Goal: Information Seeking & Learning: Check status

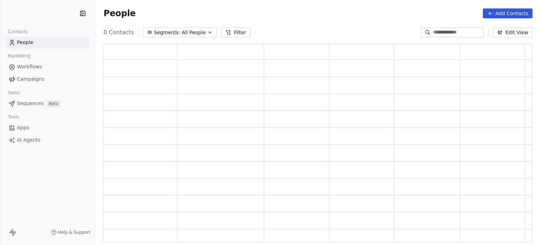
scroll to position [193, 423]
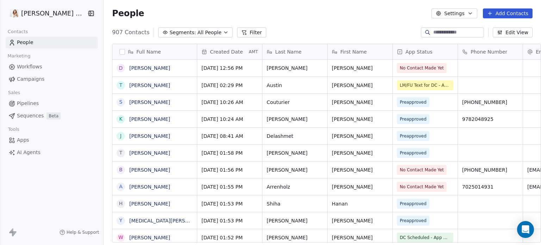
scroll to position [210, 440]
click at [400, 117] on span "Preapproved" at bounding box center [413, 118] width 27 height 7
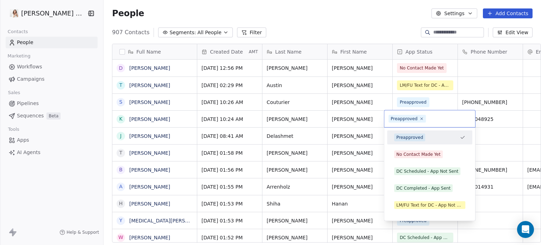
click at [423, 122] on span "Preapproved" at bounding box center [406, 119] width 37 height 8
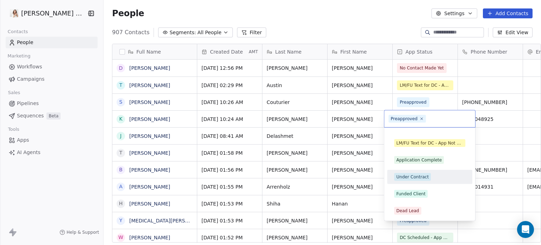
click at [403, 176] on div "Under Contract" at bounding box center [412, 177] width 32 height 6
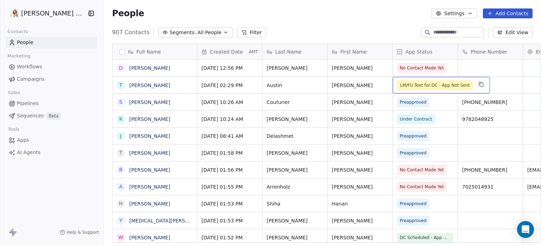
click at [403, 89] on span "LM/FU Text for DC - App Not Sent" at bounding box center [434, 85] width 75 height 10
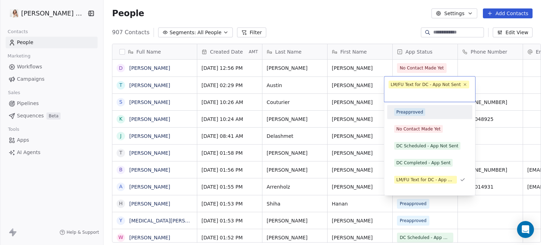
click at [404, 109] on div "Preapproved" at bounding box center [409, 112] width 27 height 6
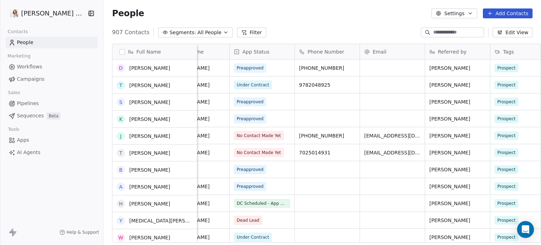
scroll to position [35, 0]
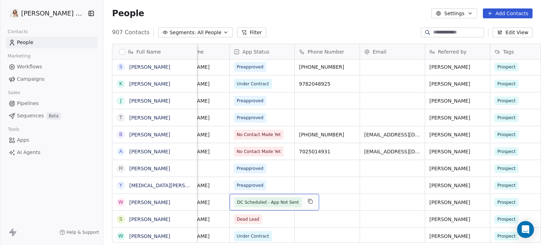
click at [250, 202] on span "DC Scheduled - App Not Sent" at bounding box center [268, 202] width 62 height 7
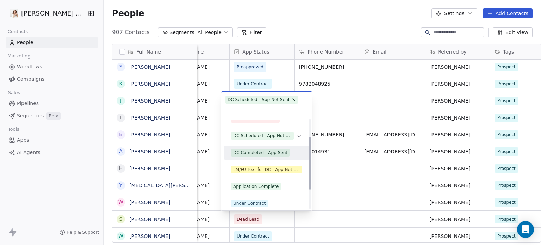
scroll to position [62, 0]
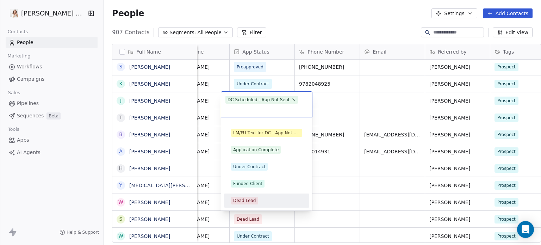
click at [245, 201] on div "Dead Lead" at bounding box center [244, 200] width 23 height 6
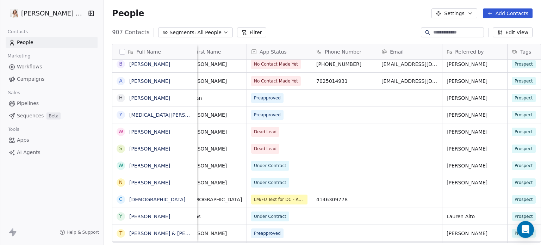
scroll to position [108, 0]
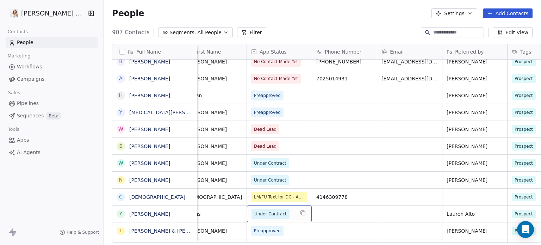
click at [254, 215] on span "Under Contract" at bounding box center [270, 213] width 32 height 7
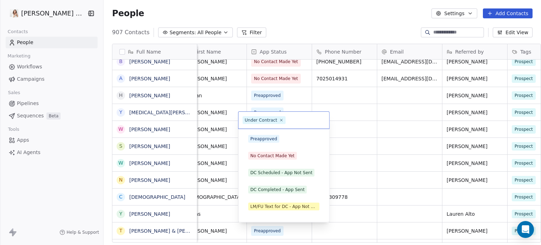
click at [251, 236] on span "Under Contract" at bounding box center [266, 240] width 37 height 8
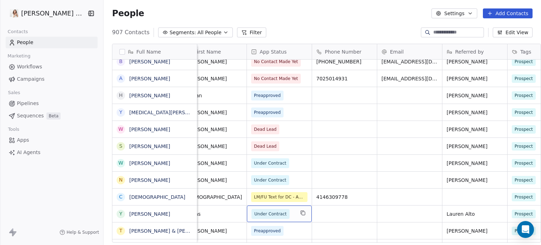
click at [254, 215] on span "Under Contract" at bounding box center [270, 213] width 32 height 7
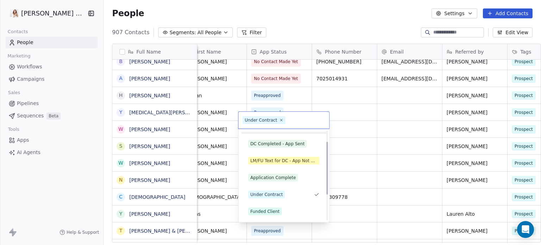
scroll to position [62, 0]
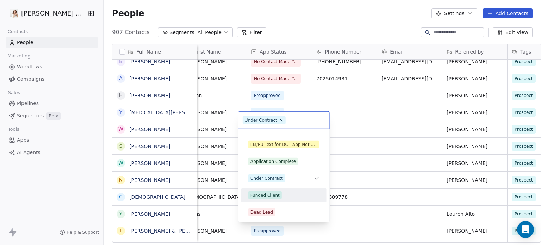
click at [261, 192] on div "Funded Client" at bounding box center [264, 195] width 29 height 6
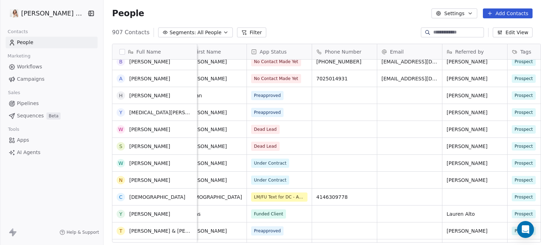
scroll to position [143, 0]
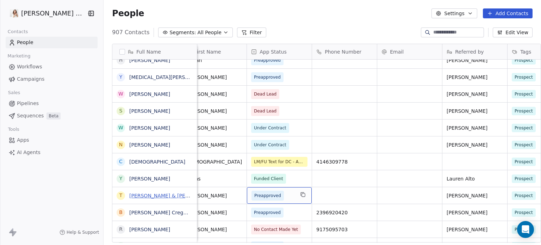
click at [150, 196] on link "[PERSON_NAME] & [PERSON_NAME]" at bounding box center [173, 196] width 89 height 6
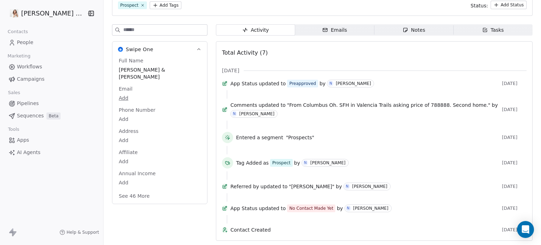
scroll to position [70, 0]
click at [130, 189] on button "See 46 More" at bounding box center [133, 195] width 39 height 13
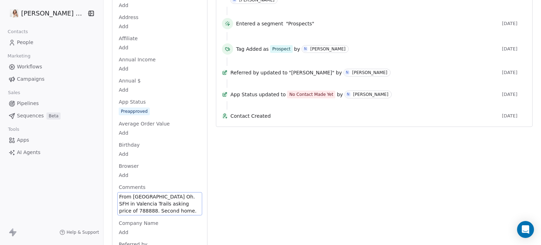
scroll to position [250, 0]
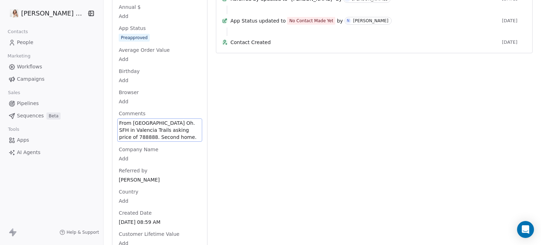
click at [170, 128] on span "From [GEOGRAPHIC_DATA] Oh. SFH in Valencia Trails asking price of 788888. Secon…" at bounding box center [159, 129] width 81 height 21
click at [158, 126] on span "From [GEOGRAPHIC_DATA] Oh. SFH in Valencia Trails asking price of 788888. Secon…" at bounding box center [159, 129] width 81 height 21
click at [166, 131] on span "From [GEOGRAPHIC_DATA] Oh. SFH in Valencia Trails asking price of 788888. Secon…" at bounding box center [159, 129] width 81 height 21
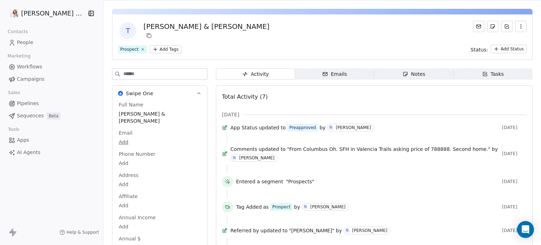
scroll to position [7, 0]
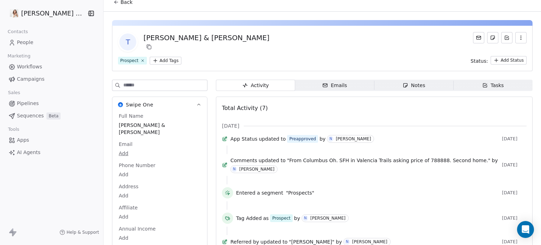
click at [403, 87] on div "Notes" at bounding box center [413, 85] width 23 height 7
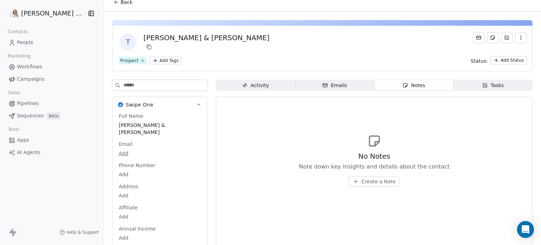
click at [362, 180] on span "Create a Note" at bounding box center [378, 181] width 34 height 7
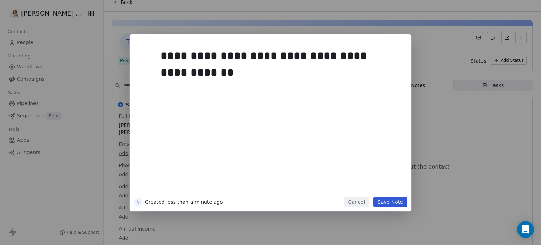
click at [390, 205] on button "Save Note" at bounding box center [390, 202] width 34 height 10
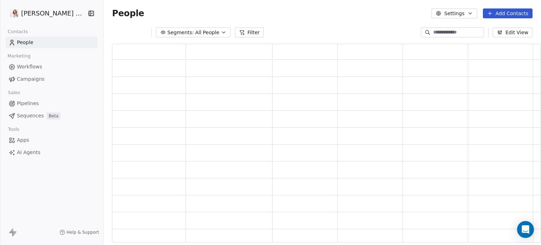
scroll to position [193, 423]
click at [116, 2] on div "People Settings Add Contacts" at bounding box center [322, 13] width 437 height 27
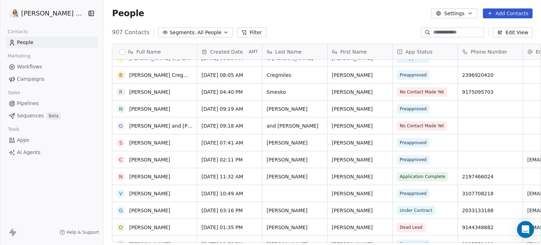
scroll to position [284, 0]
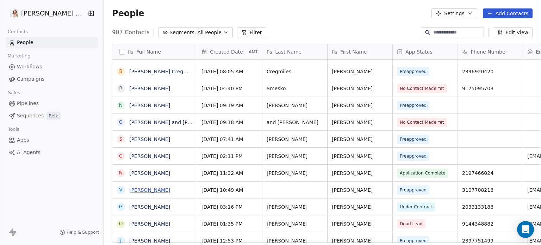
click at [130, 189] on link "[PERSON_NAME]" at bounding box center [149, 190] width 41 height 6
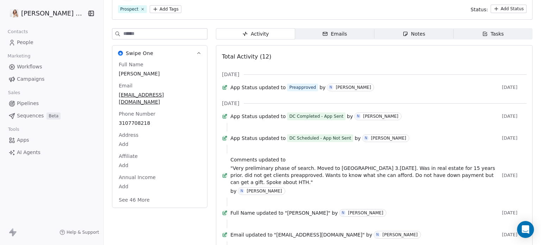
scroll to position [70, 0]
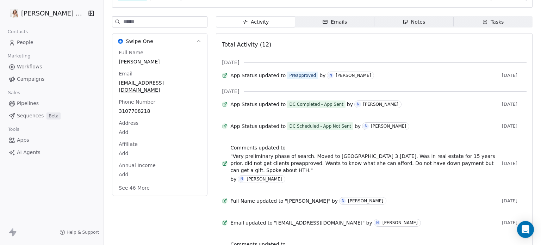
click at [142, 181] on button "See 46 More" at bounding box center [133, 187] width 39 height 13
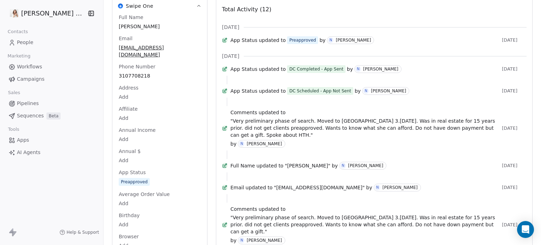
scroll to position [0, 0]
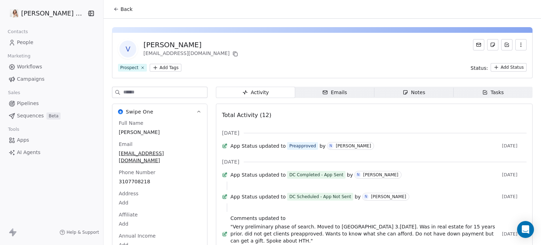
click at [120, 11] on span "Back" at bounding box center [126, 9] width 12 height 7
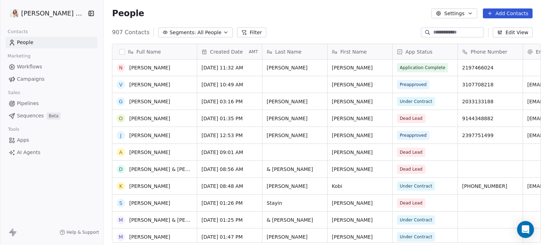
scroll to position [390, 0]
click at [400, 187] on span "Under Contract" at bounding box center [416, 185] width 32 height 6
click at [432, 184] on div "Under Contract" at bounding box center [425, 185] width 65 height 17
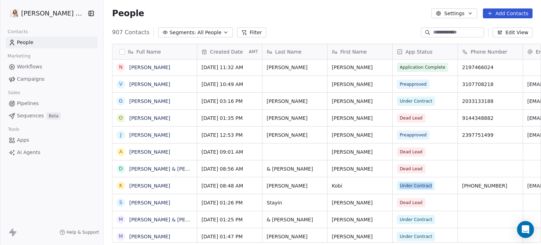
click at [432, 184] on div "Under Contract" at bounding box center [425, 185] width 65 height 17
click at [414, 182] on span "Under Contract" at bounding box center [416, 185] width 32 height 6
click at [393, 188] on div "Under Contract" at bounding box center [425, 185] width 65 height 17
click at [393, 191] on div "Under Contract" at bounding box center [425, 185] width 65 height 17
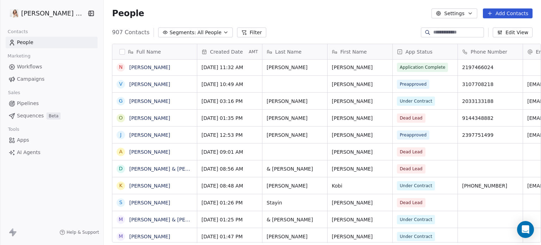
click at [397, 188] on span "Under Contract" at bounding box center [416, 185] width 38 height 9
click at [427, 189] on div "Under Contract" at bounding box center [425, 185] width 65 height 17
click at [427, 188] on div "Under Contract" at bounding box center [425, 185] width 65 height 17
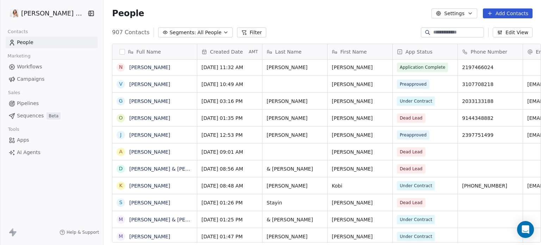
click at [422, 186] on span "Under Contract" at bounding box center [416, 185] width 38 height 9
click at [426, 184] on div "Under Contract" at bounding box center [425, 185] width 65 height 17
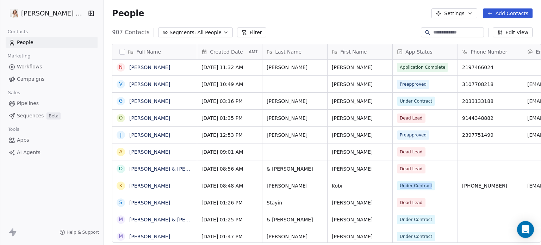
click at [426, 184] on div "Under Contract" at bounding box center [425, 185] width 65 height 17
click at [146, 183] on link "[PERSON_NAME]" at bounding box center [149, 186] width 41 height 6
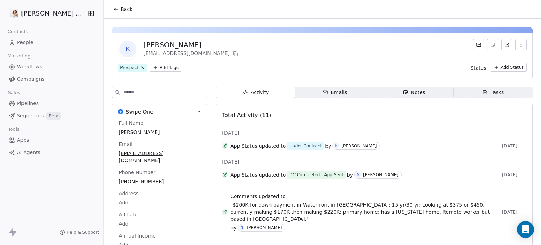
click at [295, 149] on div "Under Contract" at bounding box center [305, 145] width 32 height 7
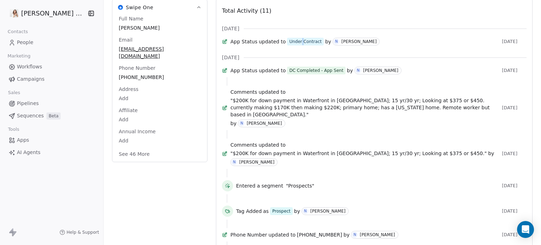
scroll to position [106, 0]
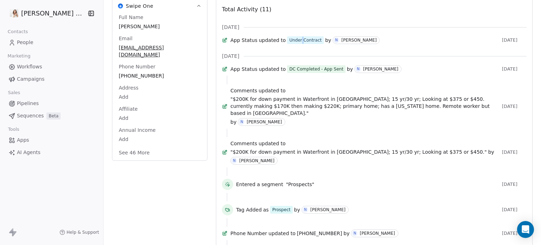
click at [133, 146] on button "See 46 More" at bounding box center [133, 152] width 39 height 13
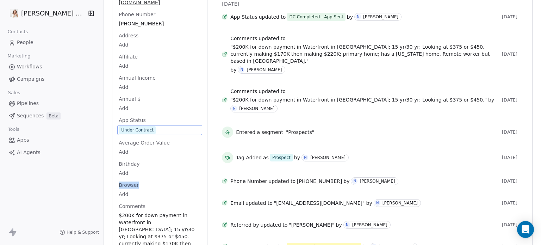
click at [118, 181] on span "Browser" at bounding box center [128, 184] width 23 height 7
click at [132, 117] on span "App Status" at bounding box center [132, 120] width 30 height 7
click at [157, 139] on span "Average Order Value" at bounding box center [144, 142] width 54 height 7
click at [144, 126] on span "Under Contract" at bounding box center [137, 130] width 37 height 8
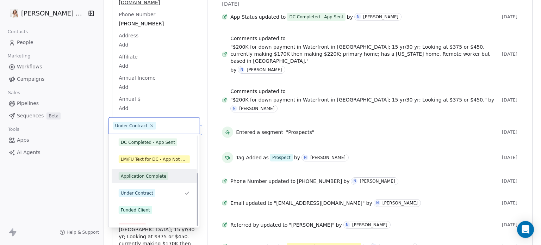
scroll to position [62, 0]
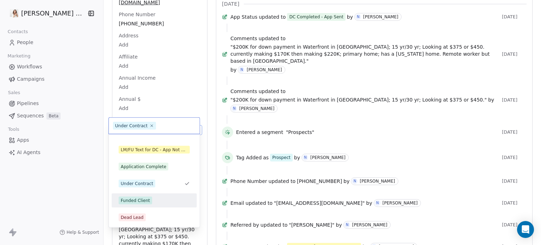
click at [144, 202] on div "Funded Client" at bounding box center [135, 200] width 29 height 6
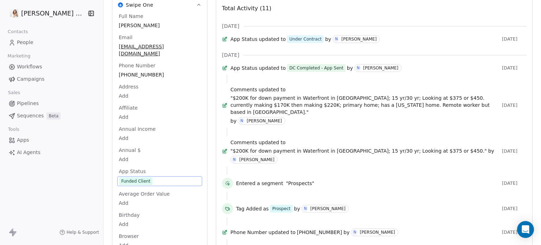
scroll to position [0, 0]
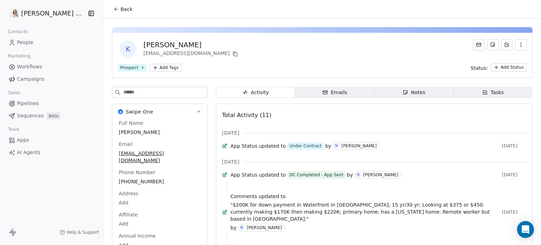
click at [110, 13] on button "Back" at bounding box center [122, 9] width 27 height 13
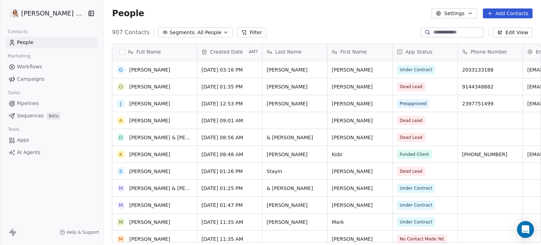
scroll to position [425, 0]
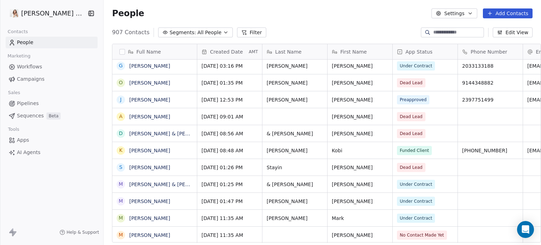
click at [400, 185] on span "Under Contract" at bounding box center [416, 184] width 32 height 6
click at [173, 183] on link "[PERSON_NAME] & [PERSON_NAME]" at bounding box center [173, 184] width 89 height 6
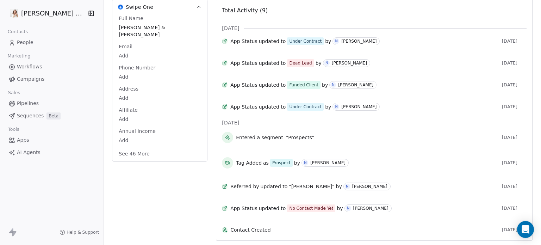
scroll to position [130, 0]
click at [137, 147] on button "See 46 More" at bounding box center [133, 153] width 39 height 13
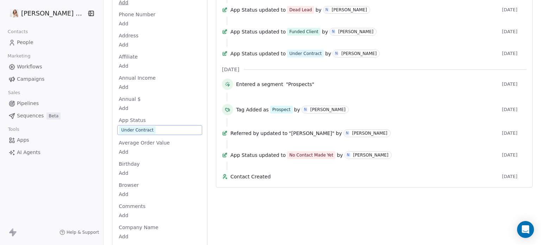
click at [126, 126] on div "Under Contract" at bounding box center [137, 129] width 32 height 7
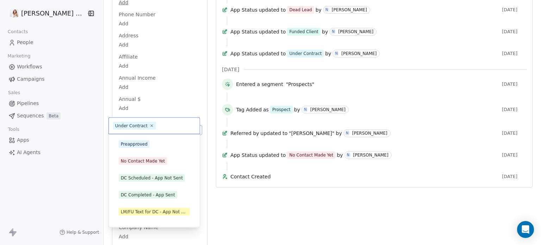
click at [126, 125] on div "Under Contract" at bounding box center [131, 126] width 32 height 6
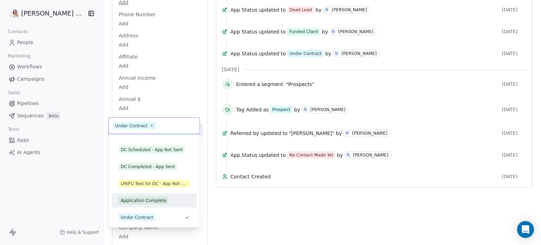
scroll to position [62, 0]
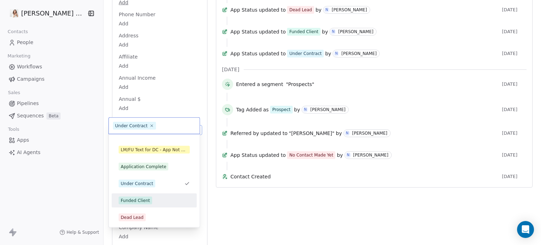
click at [141, 198] on div "Funded Client" at bounding box center [135, 200] width 29 height 6
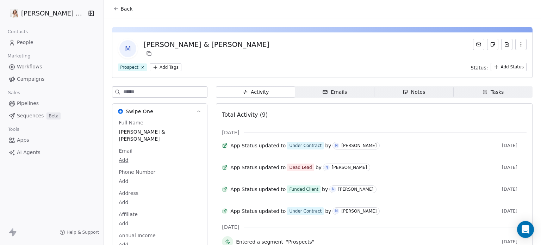
scroll to position [0, 0]
click at [110, 12] on button "Back" at bounding box center [122, 9] width 27 height 13
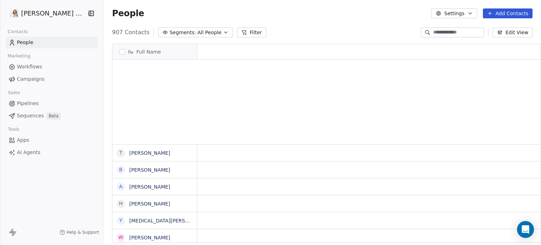
scroll to position [425, 0]
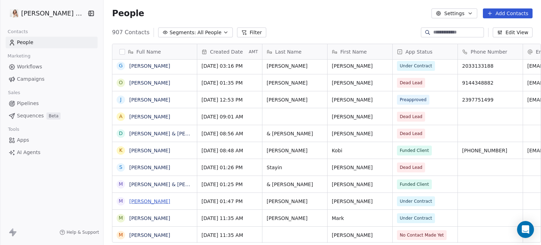
click at [136, 200] on link "[PERSON_NAME]" at bounding box center [149, 201] width 41 height 6
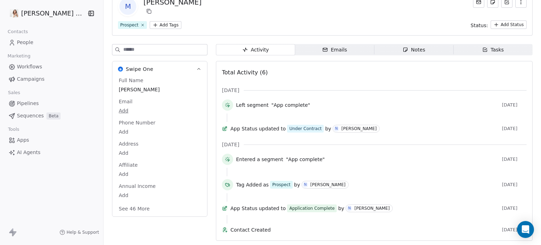
click at [136, 202] on button "See 46 More" at bounding box center [133, 208] width 39 height 13
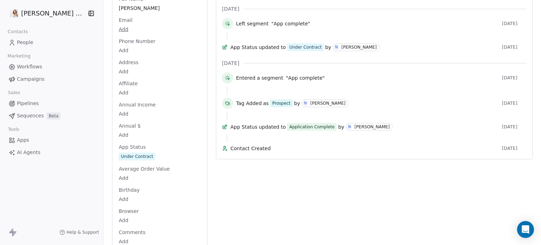
scroll to position [158, 0]
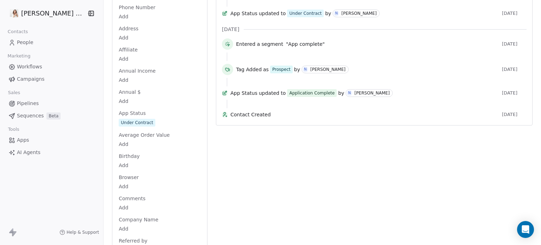
click at [120, 156] on span "Birthday" at bounding box center [129, 155] width 24 height 7
click at [121, 125] on div "Under Contract" at bounding box center [137, 122] width 32 height 7
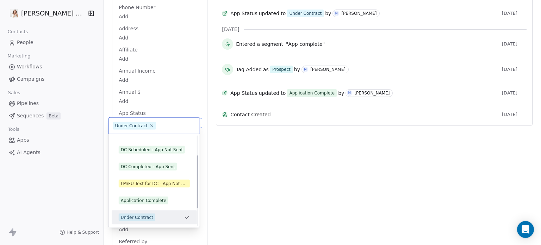
scroll to position [62, 0]
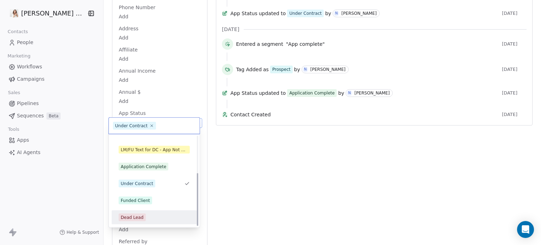
drag, startPoint x: 145, startPoint y: 215, endPoint x: 143, endPoint y: 200, distance: 15.3
click at [145, 215] on div "Dead Lead" at bounding box center [154, 217] width 71 height 8
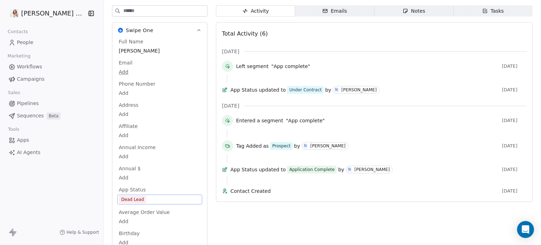
scroll to position [0, 0]
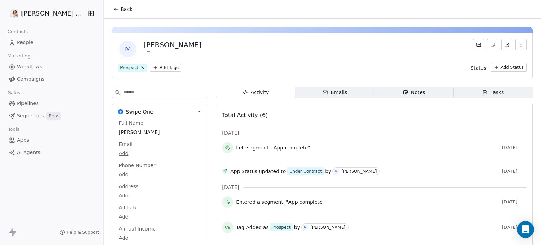
click at [109, 13] on button "Back" at bounding box center [122, 9] width 27 height 13
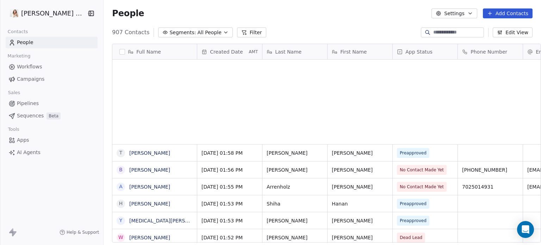
scroll to position [210, 440]
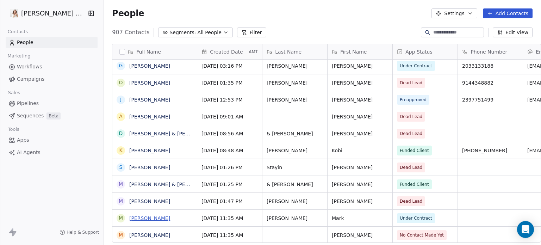
click at [146, 219] on link "[PERSON_NAME]" at bounding box center [149, 218] width 41 height 6
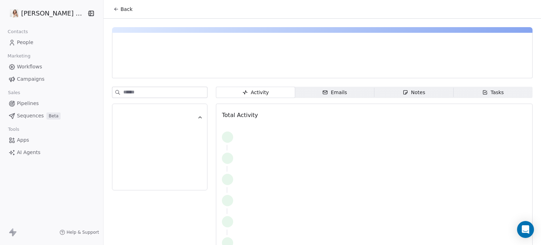
click at [146, 219] on div at bounding box center [159, 176] width 95 height 178
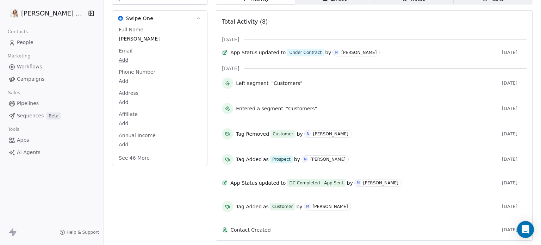
click at [128, 151] on button "See 46 More" at bounding box center [133, 157] width 39 height 13
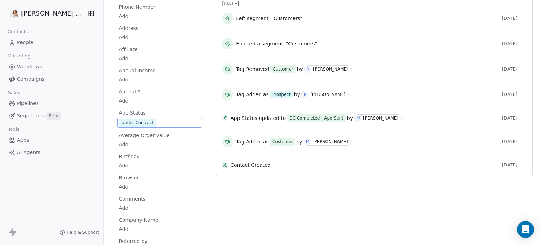
click at [119, 125] on span "Under Contract" at bounding box center [137, 123] width 37 height 8
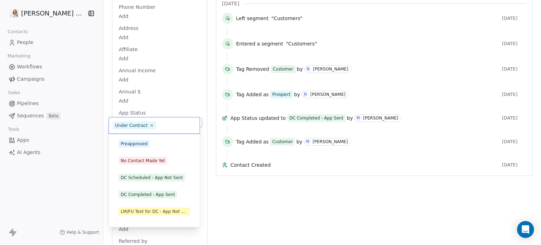
click at [112, 125] on div "Under Contract" at bounding box center [154, 125] width 91 height 16
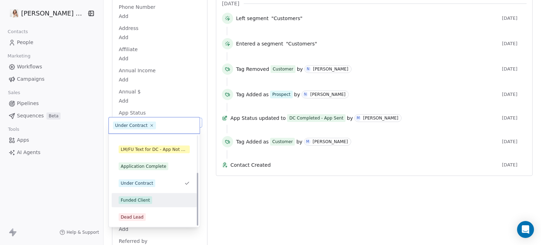
click at [139, 197] on div "Funded Client" at bounding box center [135, 200] width 29 height 6
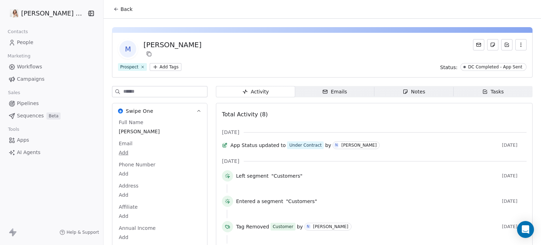
click at [109, 14] on button "Back" at bounding box center [122, 9] width 27 height 13
